Goal: Find specific page/section

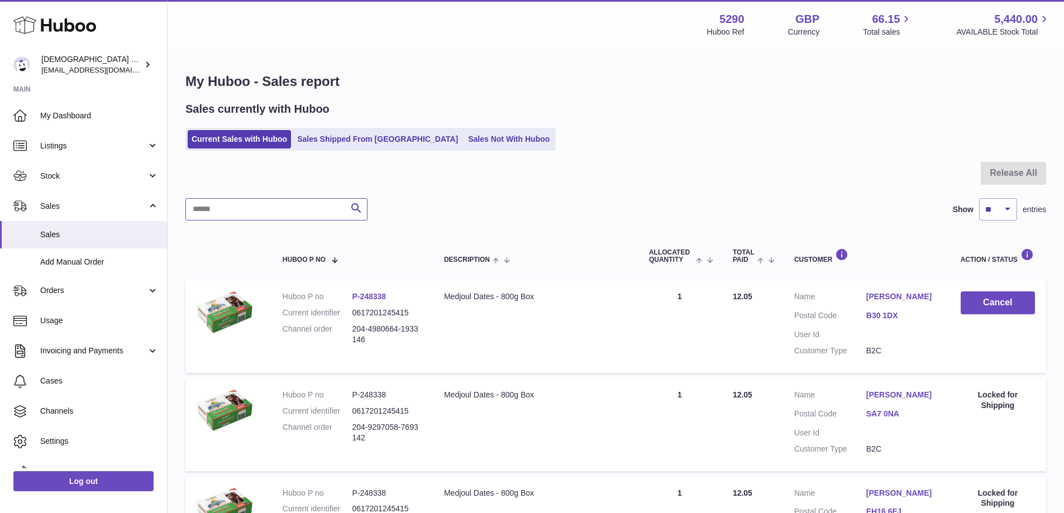
click at [265, 203] on input "text" at bounding box center [276, 209] width 182 height 22
click at [192, 212] on input "*****" at bounding box center [276, 209] width 182 height 22
type input "******"
click at [464, 137] on link "Sales Not With Huboo" at bounding box center [508, 139] width 89 height 18
